Goal: Task Accomplishment & Management: Complete application form

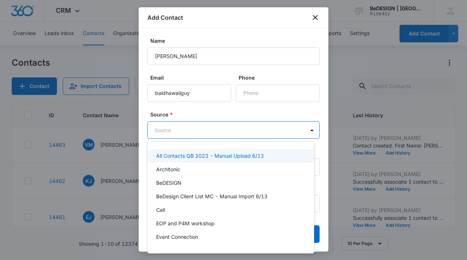
click at [185, 130] on body "CRM Apps Reputation Websites Forms CRM Email Social Content Ads Intelligence Fi…" at bounding box center [233, 130] width 467 height 260
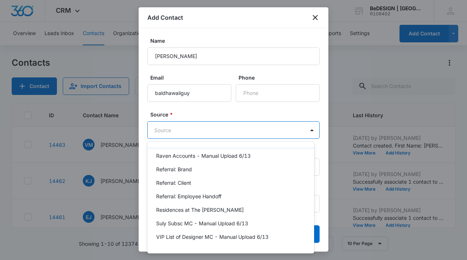
scroll to position [316, 0]
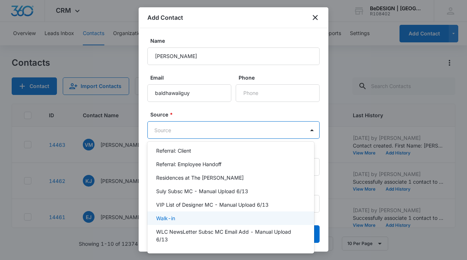
click at [192, 218] on div "Walk-in" at bounding box center [230, 218] width 148 height 8
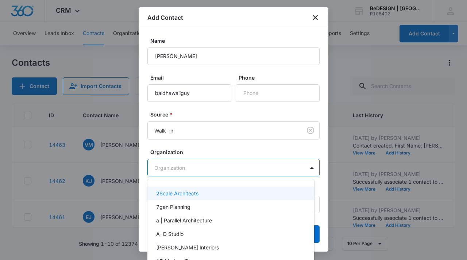
click at [189, 165] on body "CRM Apps Reputation Websites Forms CRM Email Social Content Ads Intelligence Fi…" at bounding box center [233, 130] width 467 height 260
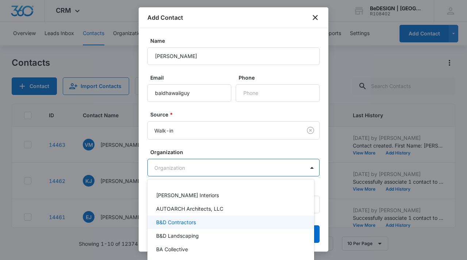
scroll to position [857, 0]
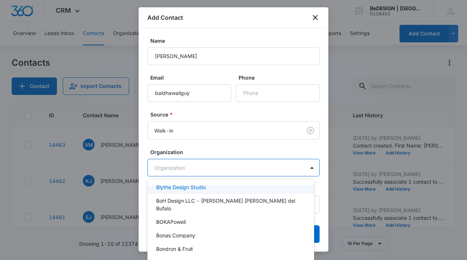
click at [229, 143] on div at bounding box center [233, 130] width 467 height 260
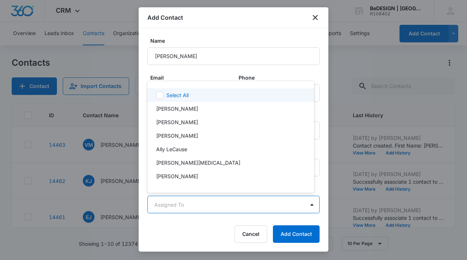
click at [222, 204] on body "CRM Apps Reputation Websites Forms CRM Email Social Content Ads Intelligence Fi…" at bounding box center [233, 130] width 467 height 260
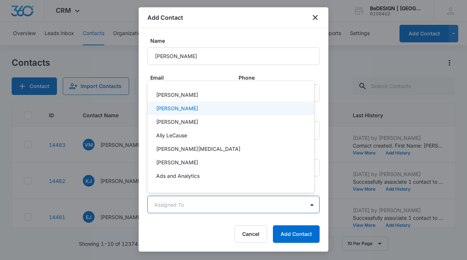
click at [200, 109] on div "[PERSON_NAME]" at bounding box center [230, 108] width 148 height 8
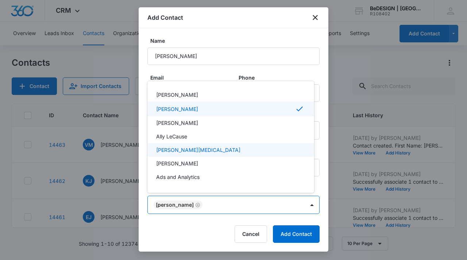
drag, startPoint x: 327, startPoint y: 118, endPoint x: 329, endPoint y: 136, distance: 18.7
click at [329, 136] on div at bounding box center [233, 130] width 467 height 260
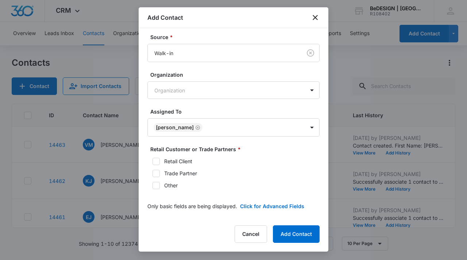
scroll to position [78, 0]
click at [154, 160] on icon at bounding box center [156, 160] width 4 height 3
click at [153, 160] on input "Retail Client" at bounding box center [150, 160] width 5 height 5
checkbox input "true"
click at [303, 230] on button "Add Contact" at bounding box center [296, 234] width 47 height 18
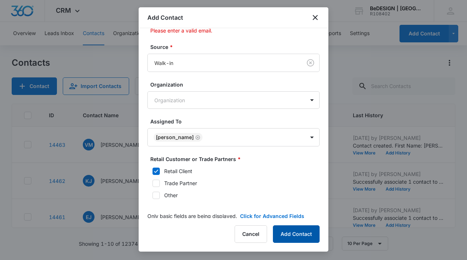
scroll to position [89, 0]
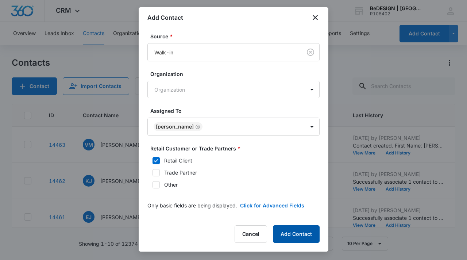
click at [295, 234] on button "Add Contact" at bounding box center [296, 234] width 47 height 18
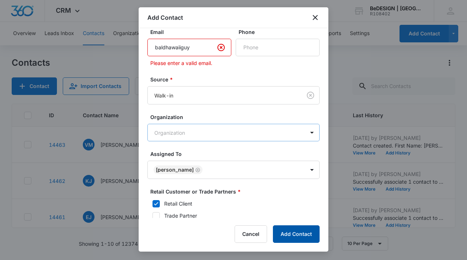
scroll to position [0, 0]
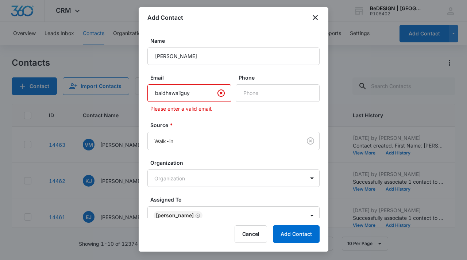
click at [199, 91] on input "baldhawaiiguy" at bounding box center [190, 93] width 84 height 18
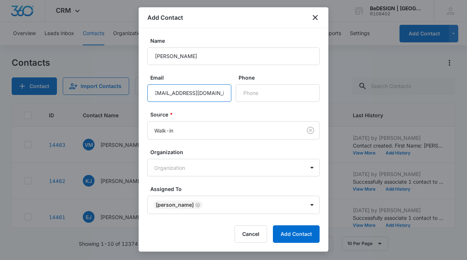
scroll to position [0, 8]
type input "[EMAIL_ADDRESS][DOMAIN_NAME]"
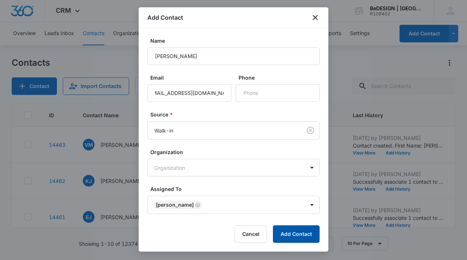
click at [304, 240] on button "Add Contact" at bounding box center [296, 234] width 47 height 18
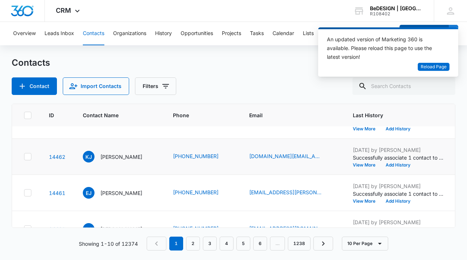
scroll to position [0, 0]
